Goal: Navigation & Orientation: Find specific page/section

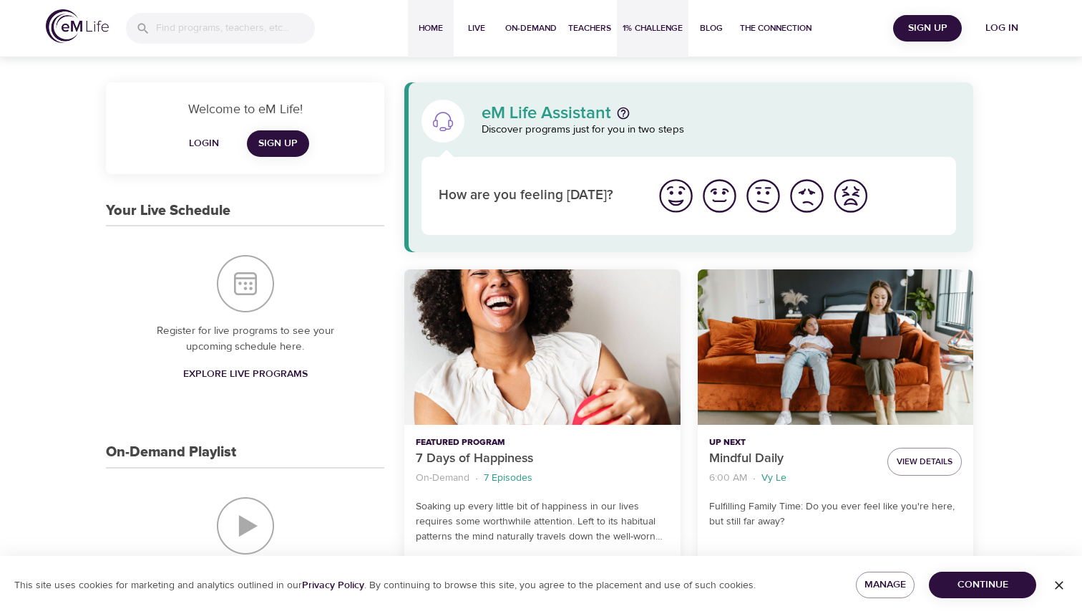
click at [642, 32] on span "1% Challenge" at bounding box center [653, 28] width 60 height 15
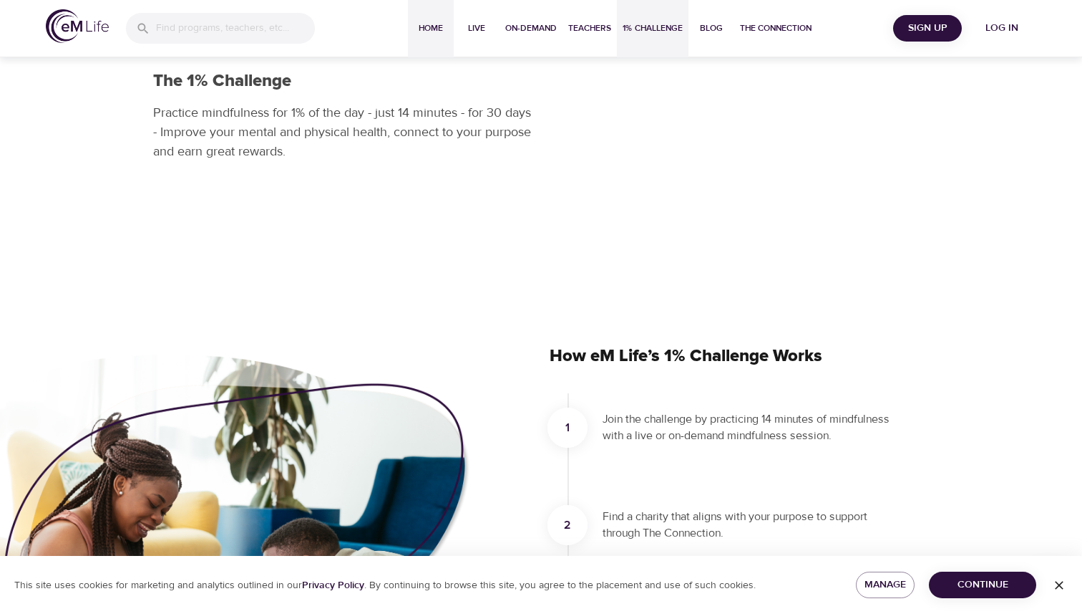
click at [433, 29] on span "Home" at bounding box center [431, 28] width 34 height 15
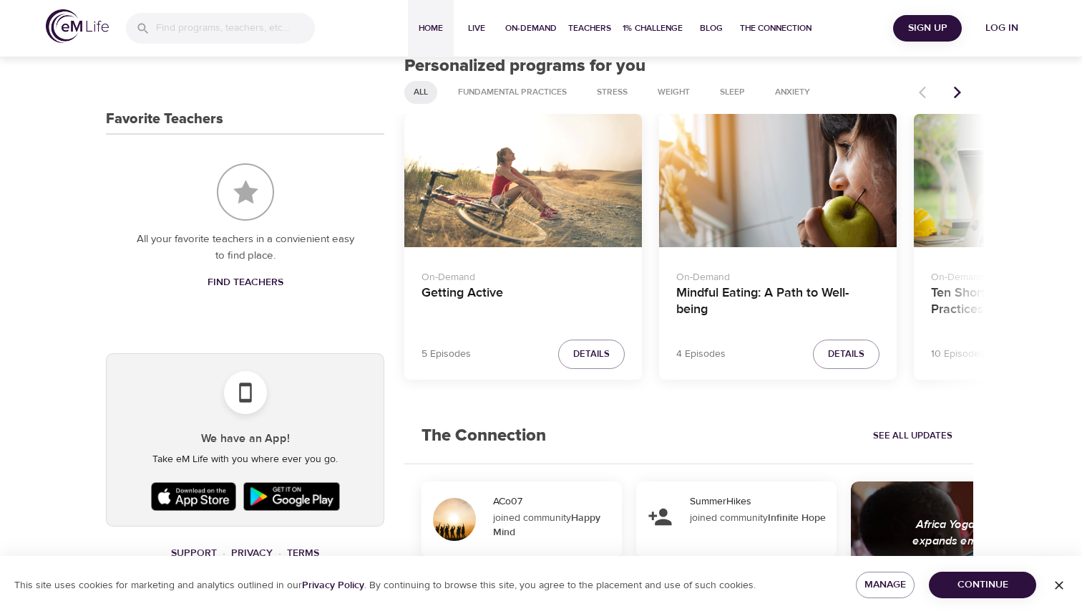
scroll to position [576, 0]
click at [953, 94] on icon "Next items" at bounding box center [958, 91] width 14 height 14
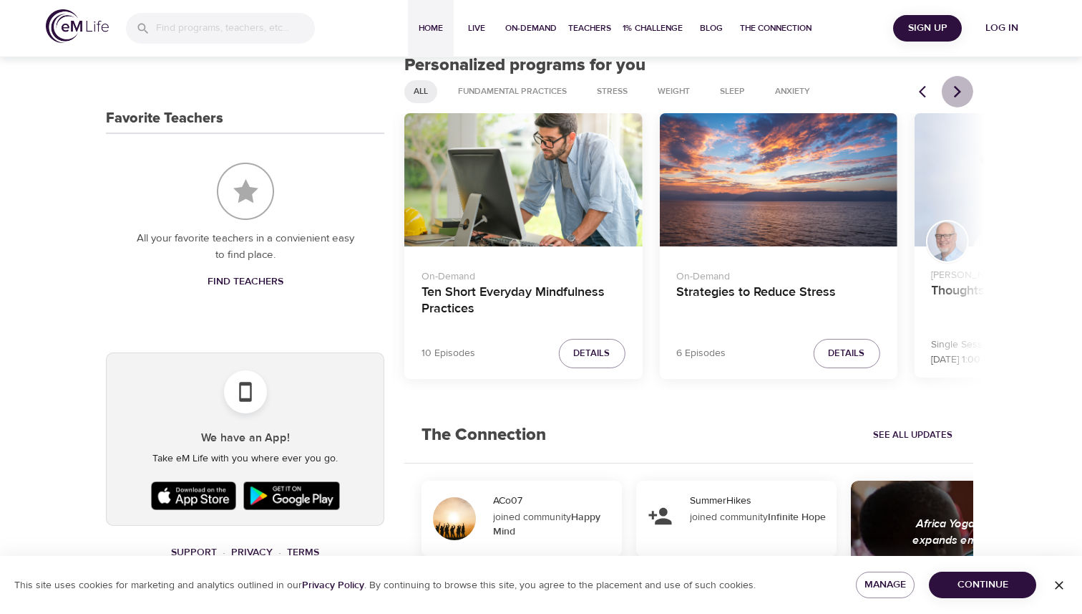
click at [953, 93] on icon "Next items" at bounding box center [958, 91] width 14 height 14
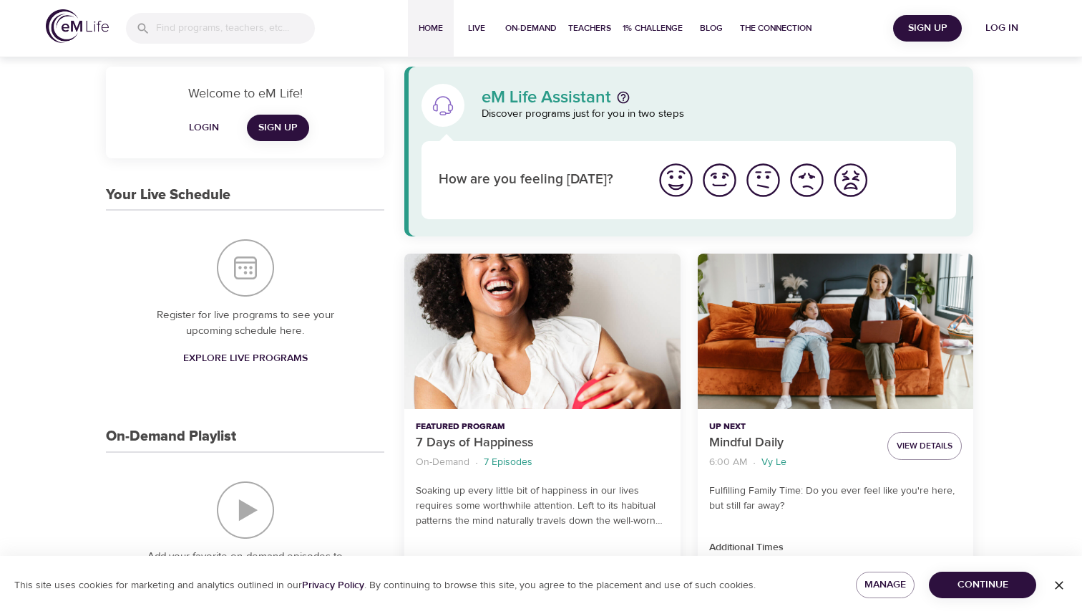
scroll to position [0, 0]
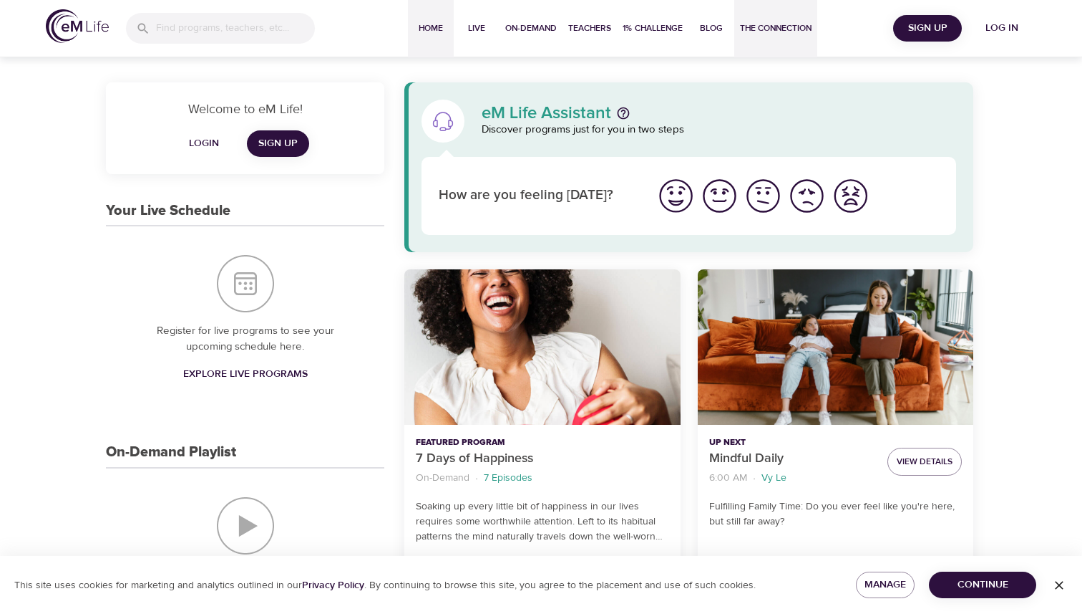
click at [757, 33] on span "The Connection" at bounding box center [776, 28] width 72 height 15
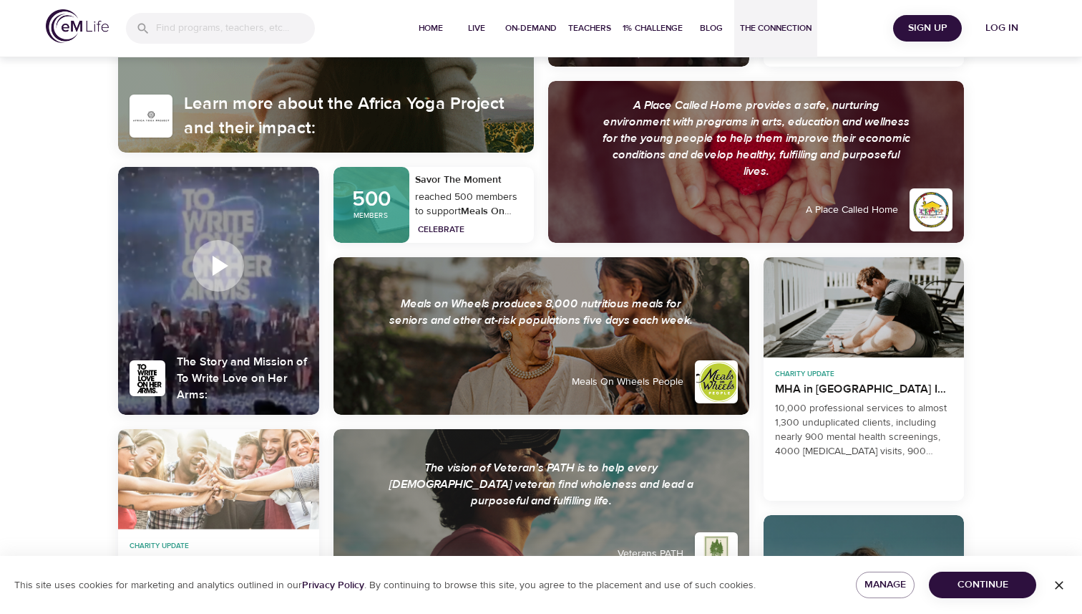
scroll to position [2068, 0]
